Goal: Information Seeking & Learning: Learn about a topic

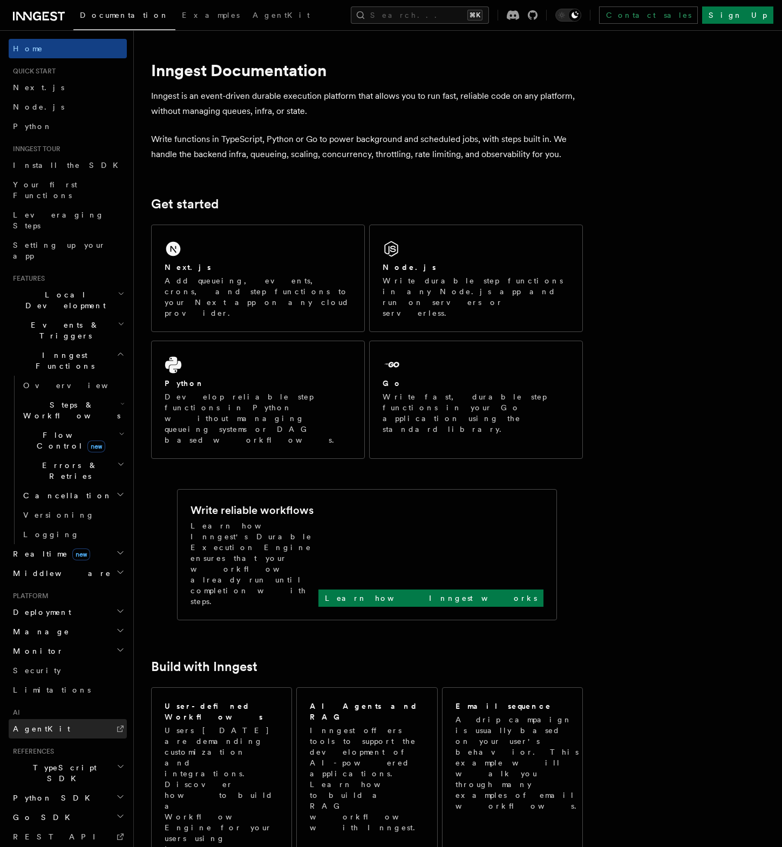
click at [31, 725] on span "AgentKit" at bounding box center [41, 729] width 57 height 9
click at [71, 564] on h2 "Middleware" at bounding box center [68, 573] width 118 height 19
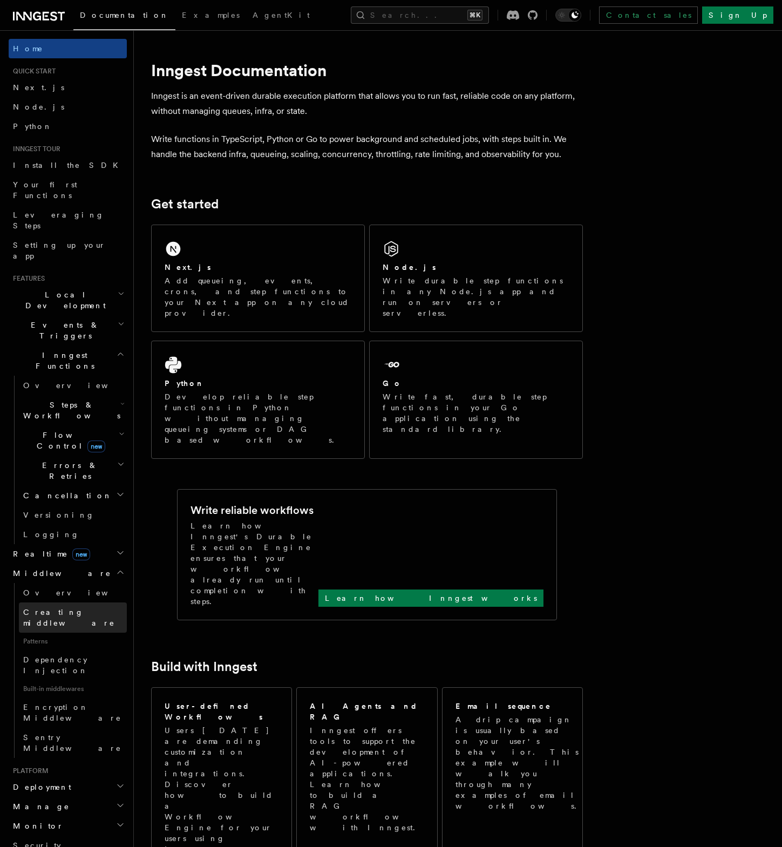
click at [76, 608] on span "Creating middleware" at bounding box center [69, 617] width 92 height 19
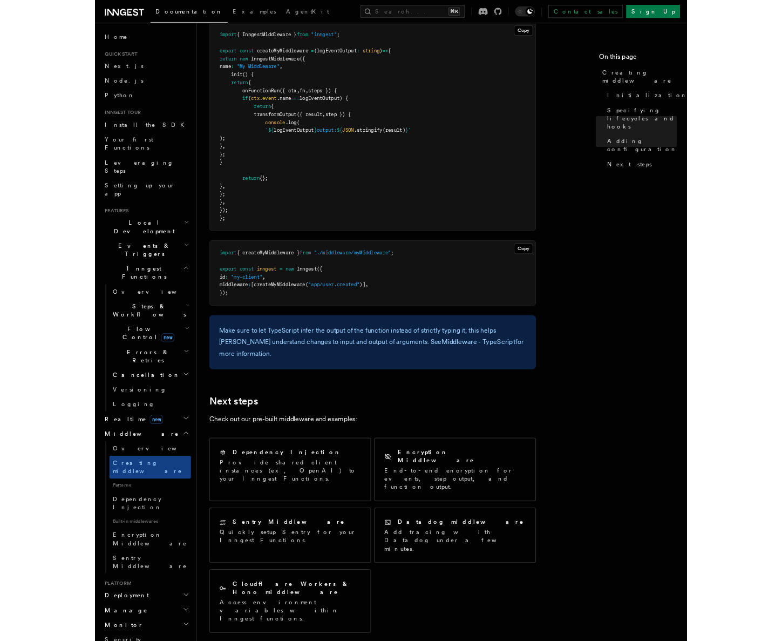
scroll to position [1796, 0]
